Goal: Use online tool/utility: Utilize a website feature to perform a specific function

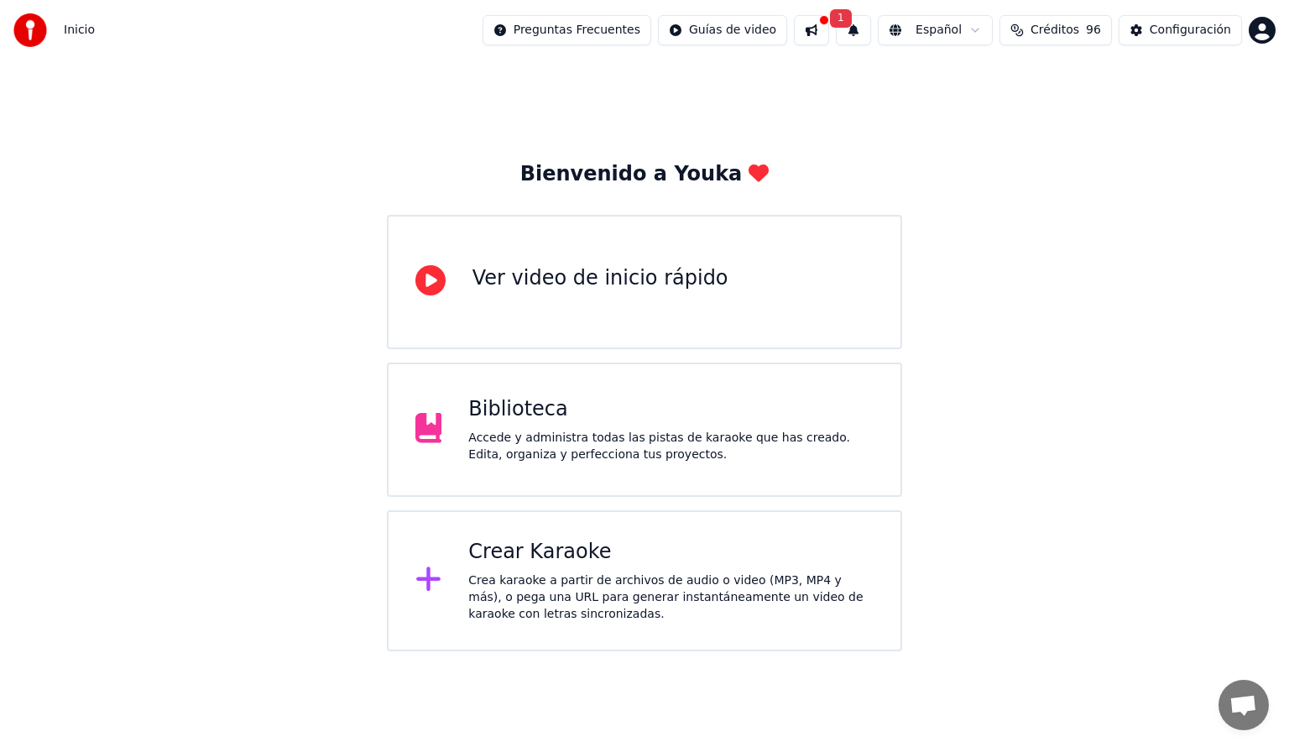
click at [701, 567] on div "Crear Karaoke Crea karaoke a partir de archivos de audio o video (MP3, MP4 y má…" at bounding box center [670, 581] width 405 height 84
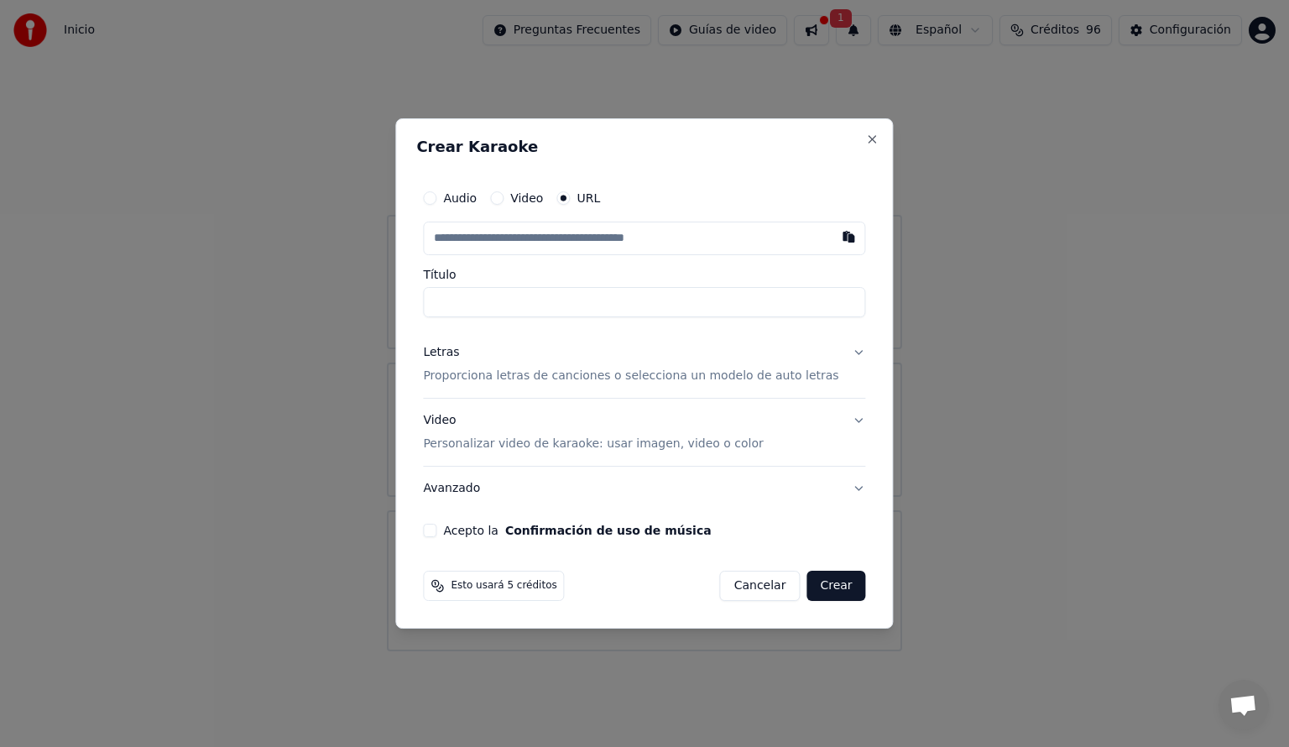
click at [436, 200] on button "Audio" at bounding box center [429, 197] width 13 height 13
click at [520, 237] on div "Seleccionar archivo" at bounding box center [495, 238] width 142 height 30
type input "**********"
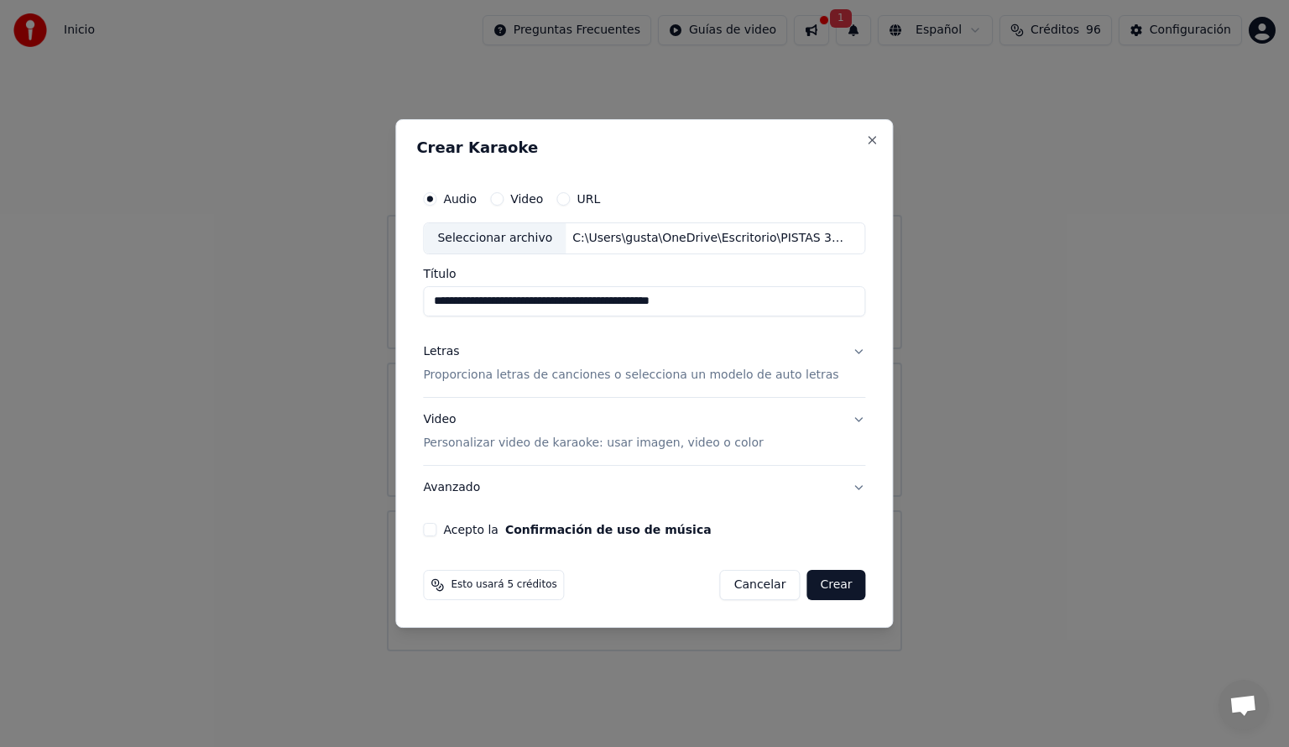
click at [844, 353] on button "Letras Proporciona letras de canciones o selecciona un modelo de auto letras" at bounding box center [644, 363] width 442 height 67
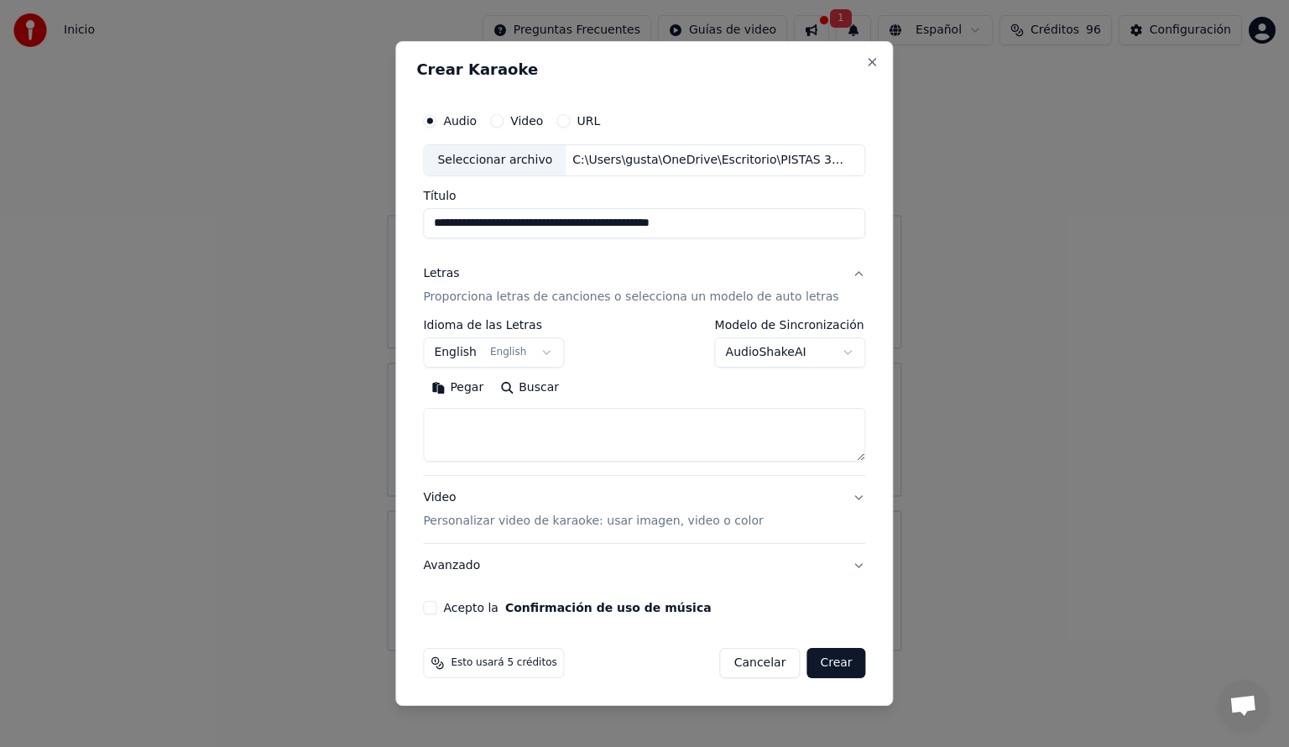
click at [484, 355] on body "**********" at bounding box center [644, 325] width 1289 height 651
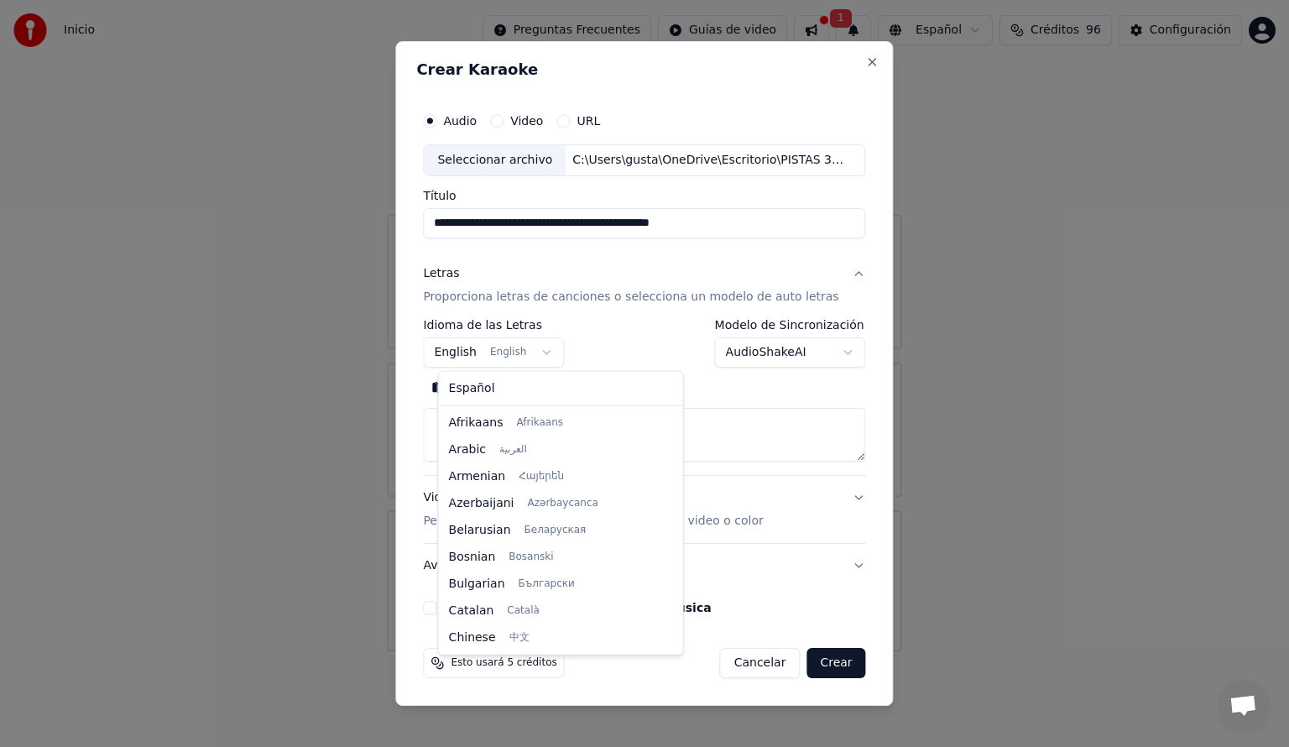
scroll to position [134, 0]
select select "**"
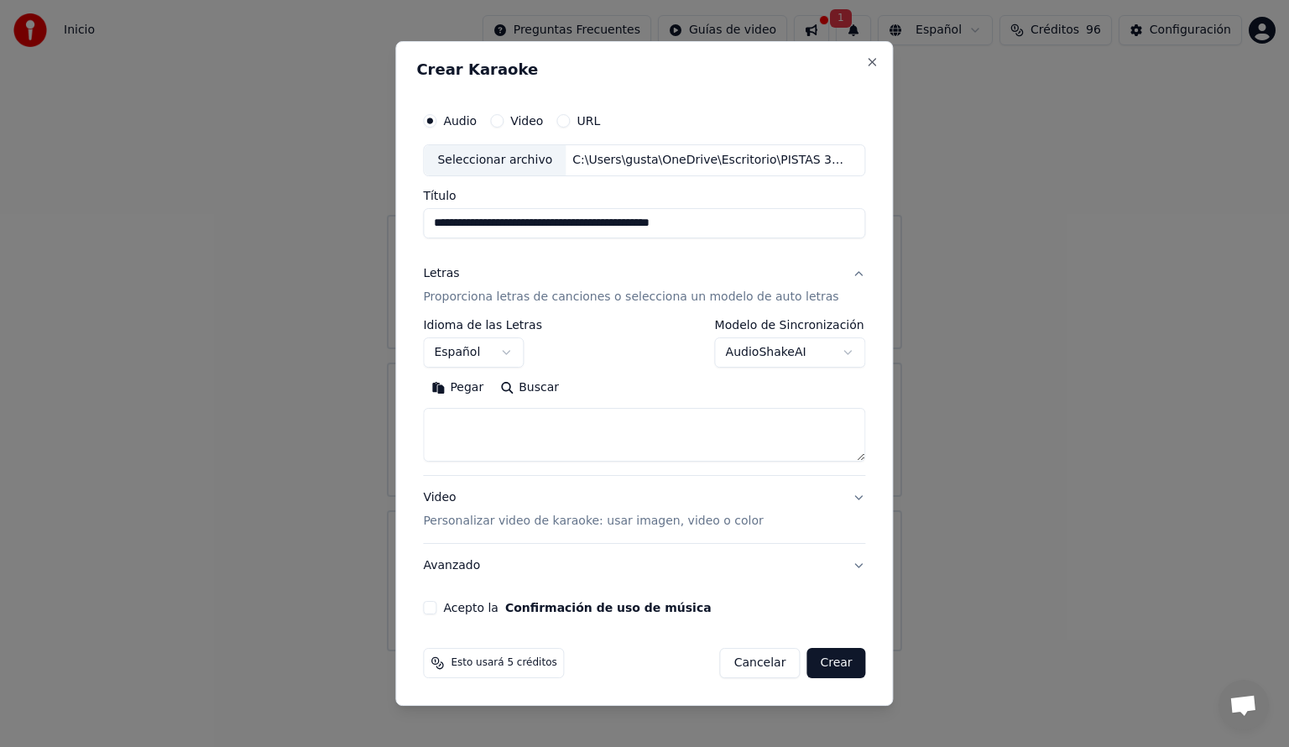
click at [436, 608] on button "Acepto la Confirmación de uso de música" at bounding box center [429, 607] width 13 height 13
click at [505, 426] on textarea at bounding box center [644, 435] width 442 height 54
click at [482, 384] on button "Pegar" at bounding box center [457, 387] width 69 height 27
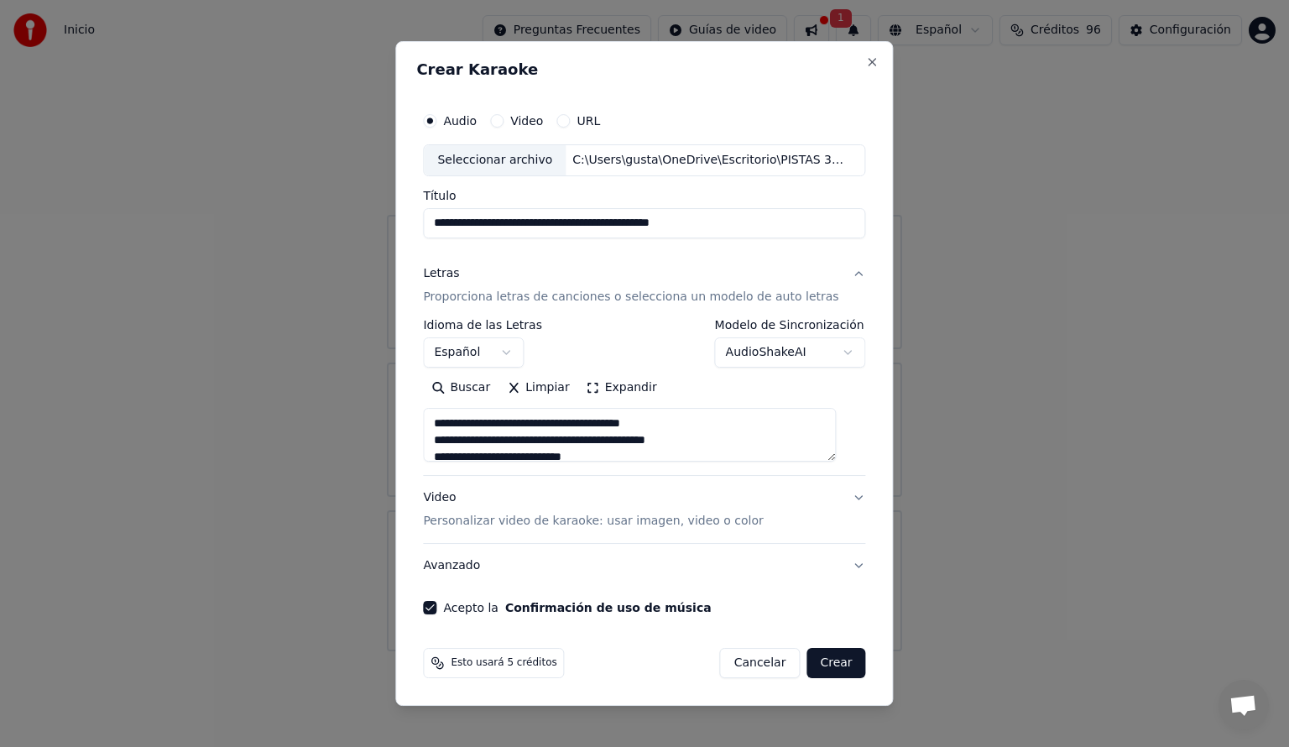
click at [832, 667] on button "Crear" at bounding box center [835, 663] width 59 height 30
type textarea "**********"
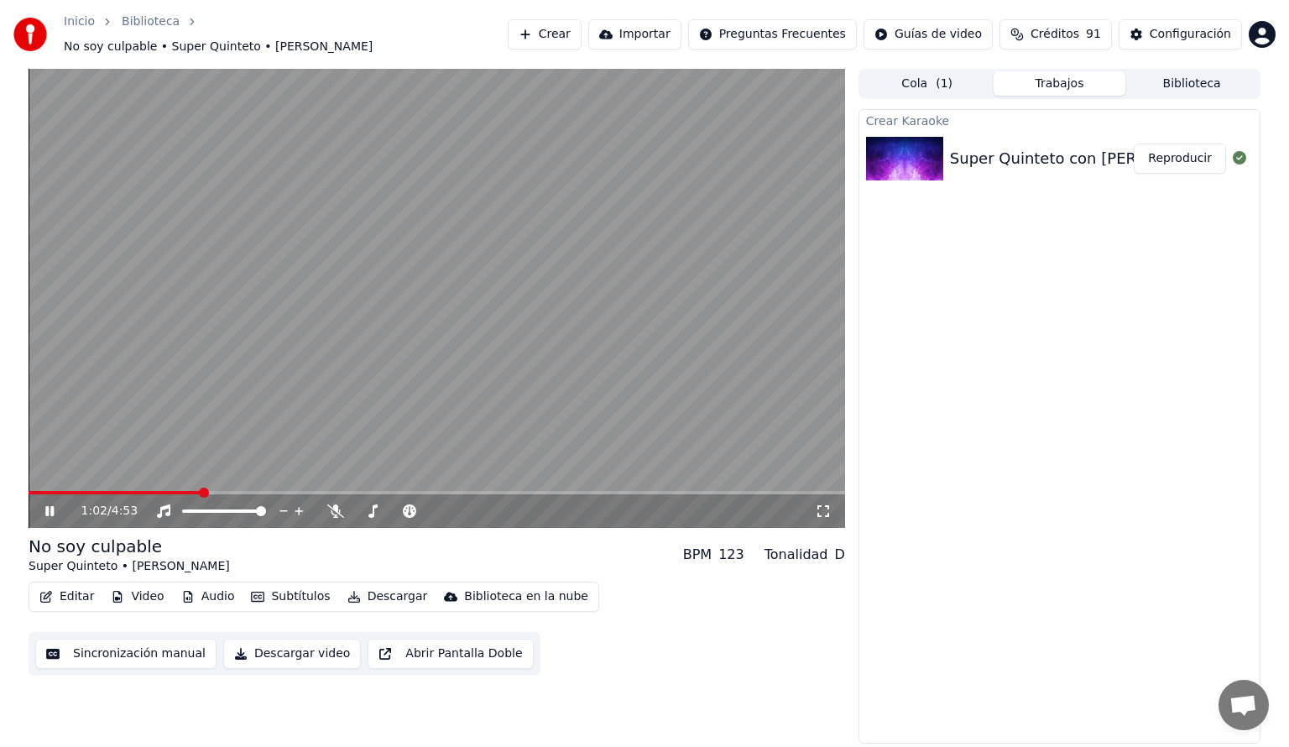
click at [54, 504] on icon at bounding box center [61, 510] width 39 height 13
click at [1180, 461] on div "[PERSON_NAME] Super Quinteto con [PERSON_NAME] - No soy culpable Reproducir" at bounding box center [1059, 426] width 402 height 635
click at [701, 308] on video at bounding box center [437, 298] width 816 height 459
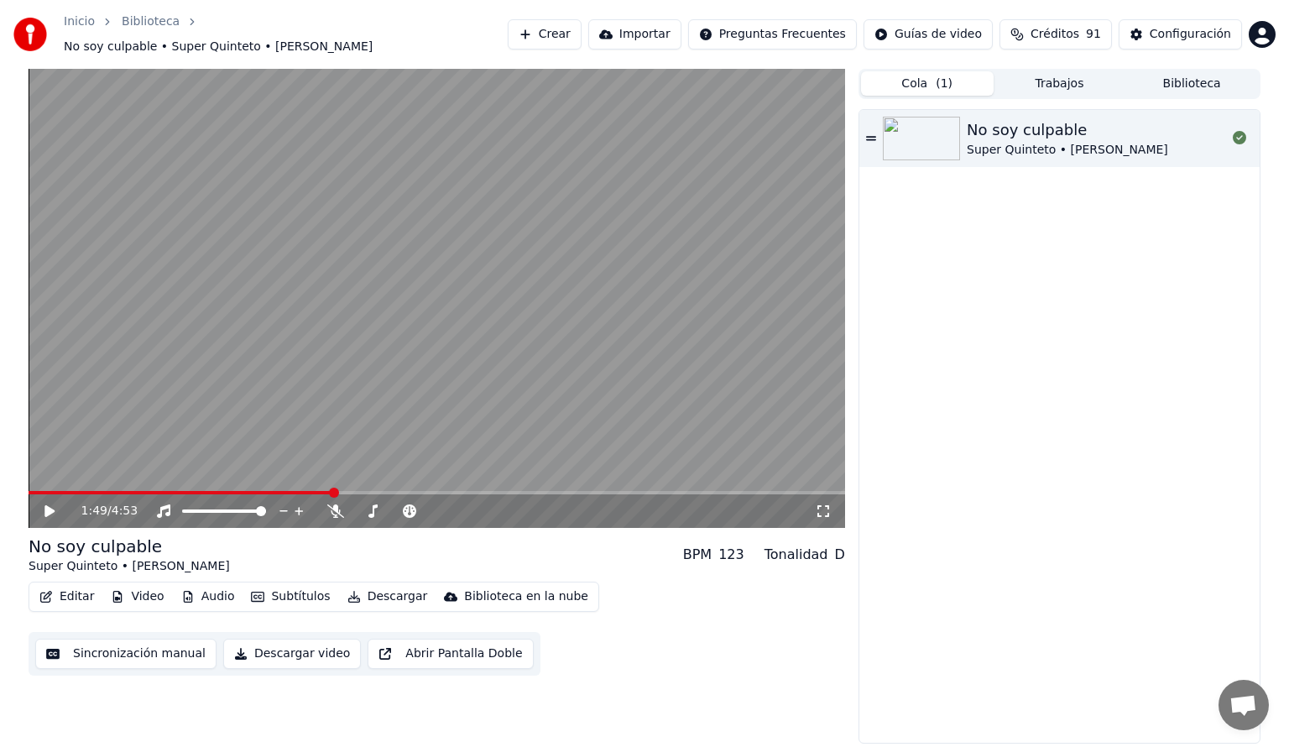
click at [945, 80] on span "( 1 )" at bounding box center [943, 84] width 17 height 17
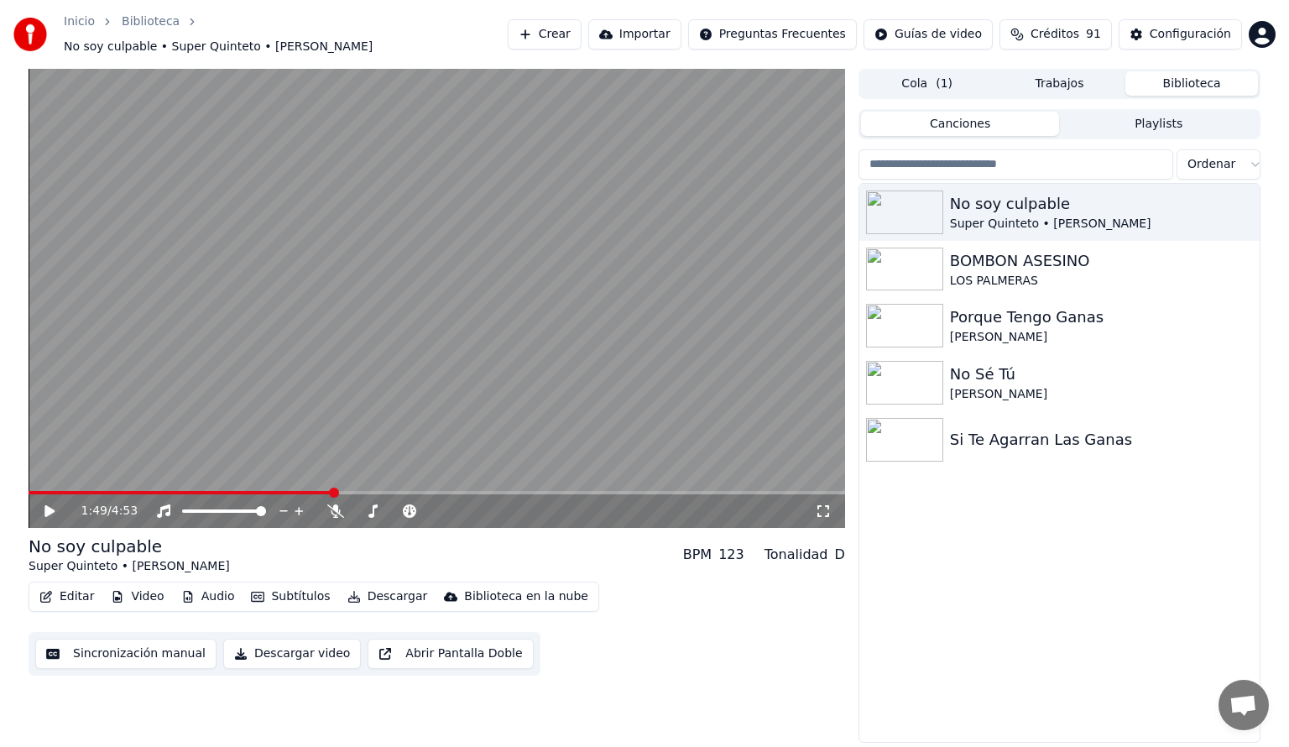
click at [1188, 76] on button "Biblioteca" at bounding box center [1191, 83] width 133 height 24
click at [1247, 262] on icon "button" at bounding box center [1244, 268] width 17 height 13
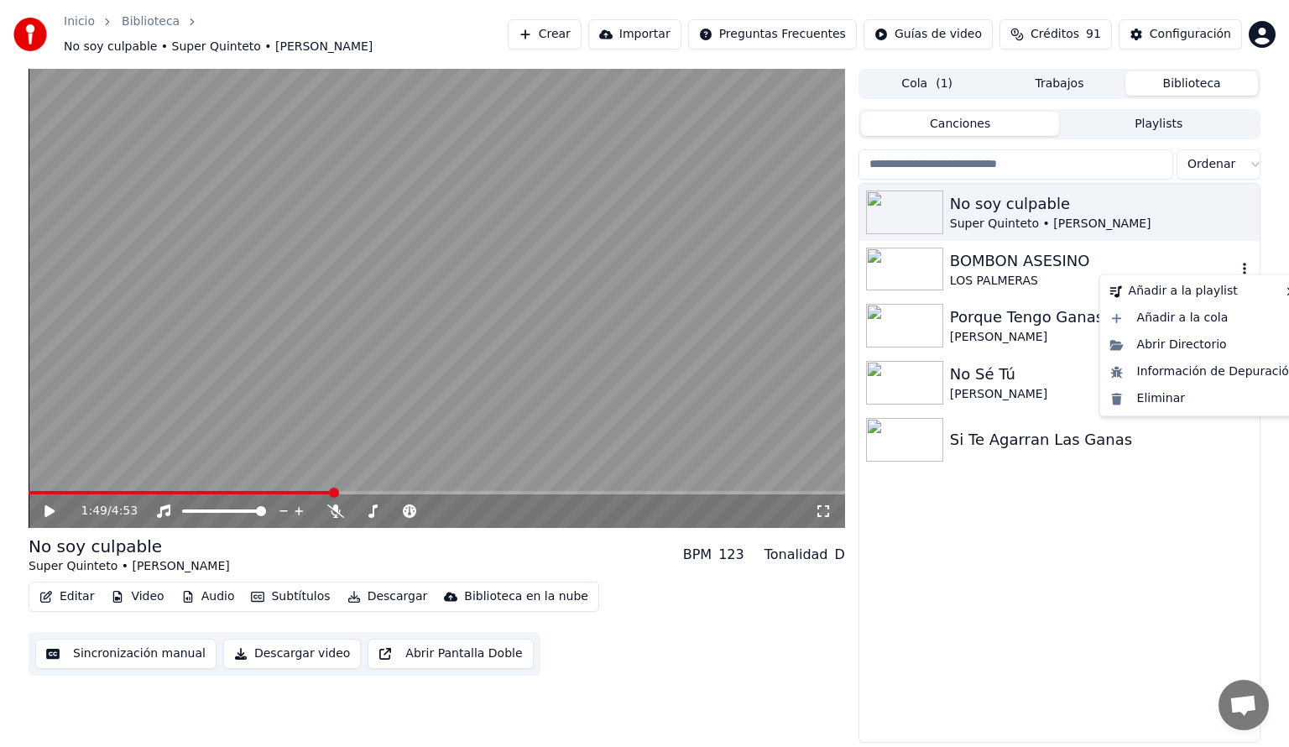
click at [1247, 262] on icon "button" at bounding box center [1244, 268] width 17 height 13
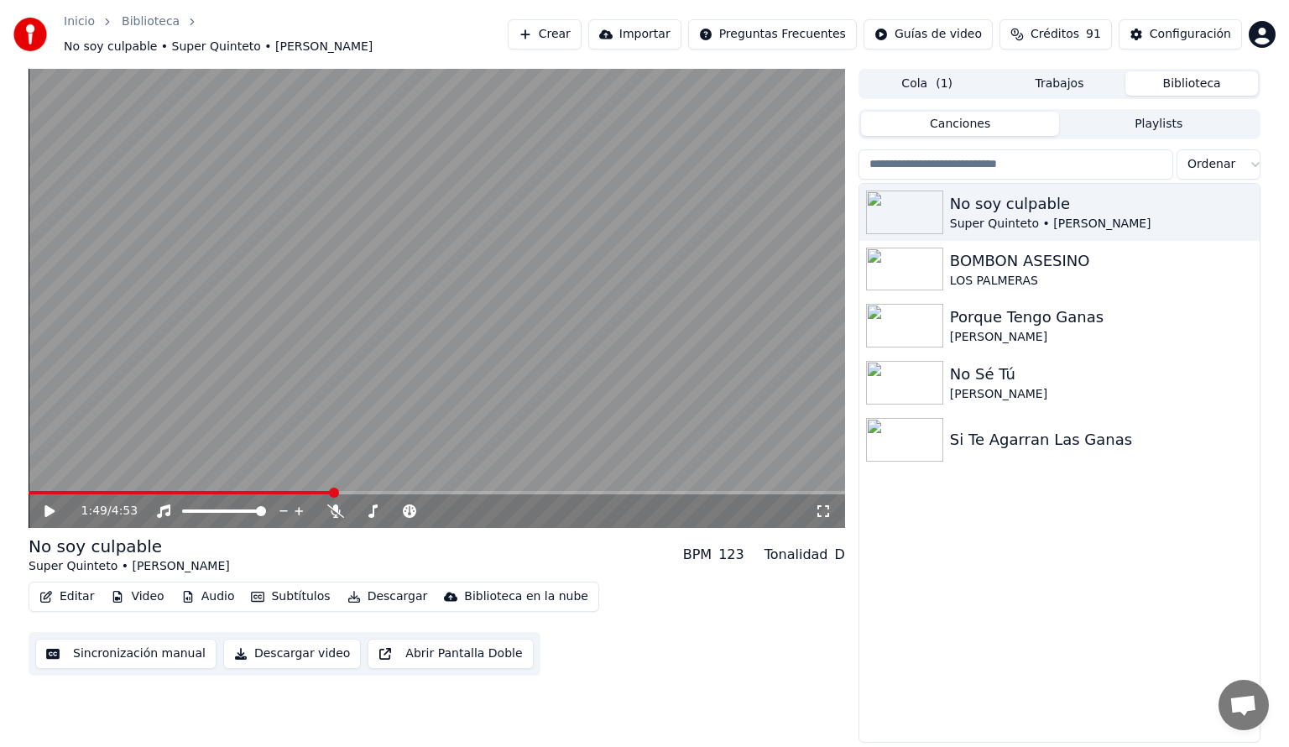
click at [1175, 546] on div "No soy culpable Super Quinteto • [PERSON_NAME] BOMBON ASESINO LOS PALMERAS Porq…" at bounding box center [1059, 463] width 400 height 559
click at [581, 23] on button "Crear" at bounding box center [545, 34] width 74 height 30
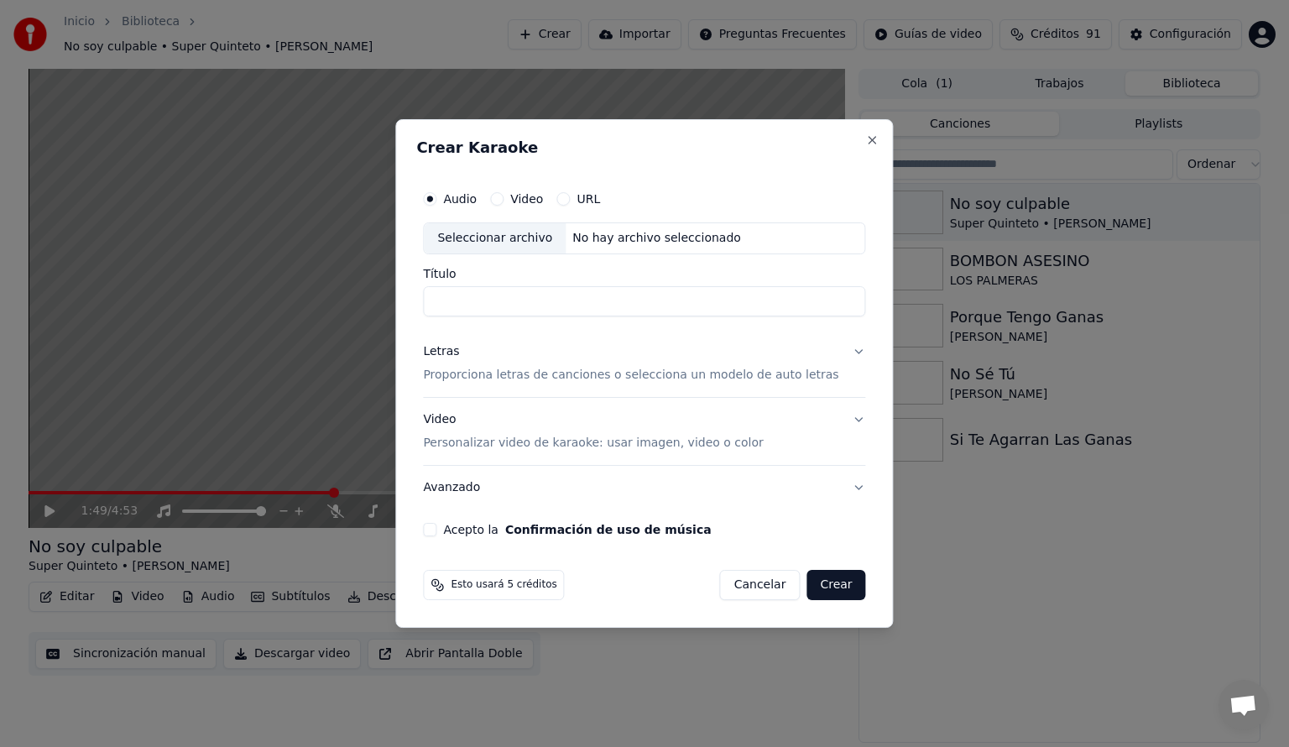
click at [587, 201] on div "URL" at bounding box center [578, 198] width 44 height 13
click at [570, 201] on button "URL" at bounding box center [562, 198] width 13 height 13
click at [750, 589] on button "Cancelar" at bounding box center [760, 585] width 81 height 30
